Goal: Task Accomplishment & Management: Manage account settings

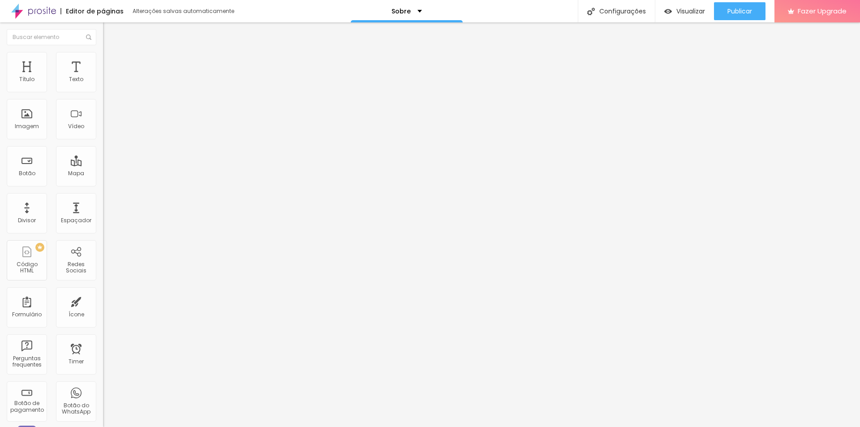
click at [103, 342] on div "Instagram" at bounding box center [154, 404] width 103 height 124
click at [103, 181] on div "Facebook" at bounding box center [154, 183] width 103 height 5
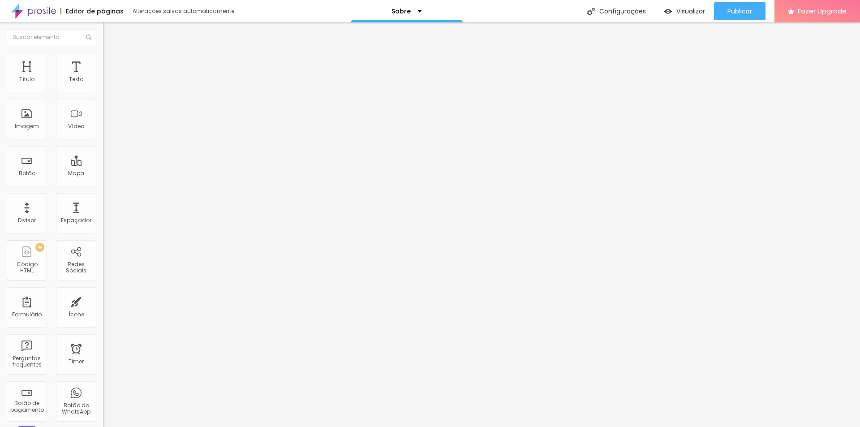
scroll to position [0, 0]
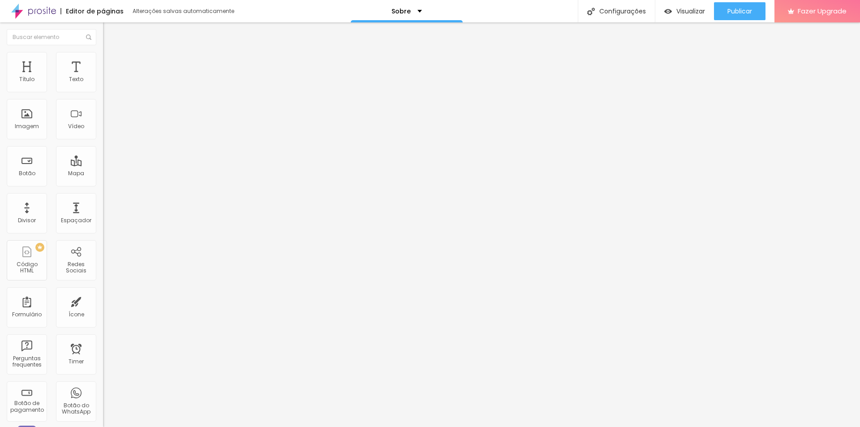
type input "[URL][DOMAIN_NAME]"
click at [103, 262] on div "Editar Redes Sociais Conteúdo Estilo Avançado Facebook Rede social Facebook End…" at bounding box center [154, 224] width 103 height 405
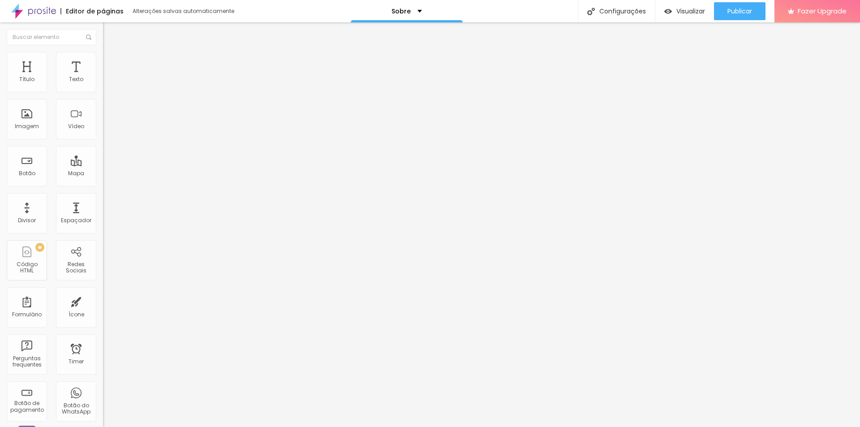
scroll to position [0, 0]
click at [103, 181] on div "Facebook" at bounding box center [154, 183] width 103 height 5
click at [103, 248] on div "Editar Redes Sociais Conteúdo Estilo Avançado Facebook Rede social Facebook End…" at bounding box center [154, 224] width 103 height 405
click at [103, 186] on img at bounding box center [106, 189] width 6 height 6
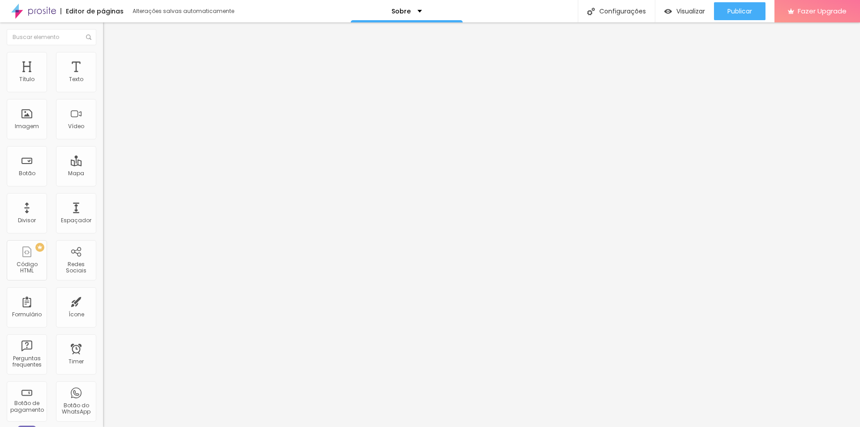
type input "[URL][DOMAIN_NAME]"
click at [751, 9] on span "Publicar" at bounding box center [740, 11] width 25 height 7
click at [29, 121] on div "Imagem" at bounding box center [27, 119] width 40 height 40
click at [111, 62] on span "Estilo" at bounding box center [118, 58] width 14 height 8
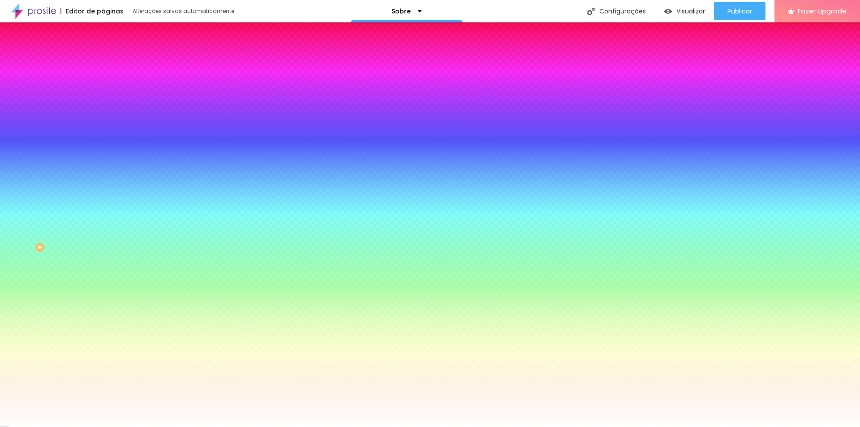
click at [103, 61] on li "Avançado" at bounding box center [154, 65] width 103 height 9
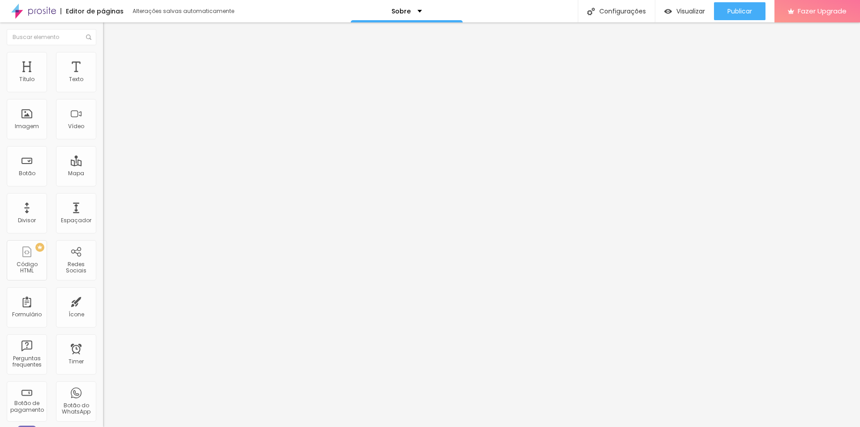
click at [103, 52] on li "Conteúdo" at bounding box center [154, 47] width 103 height 9
click at [739, 12] on span "Publicar" at bounding box center [740, 11] width 25 height 7
